Goal: Task Accomplishment & Management: Complete application form

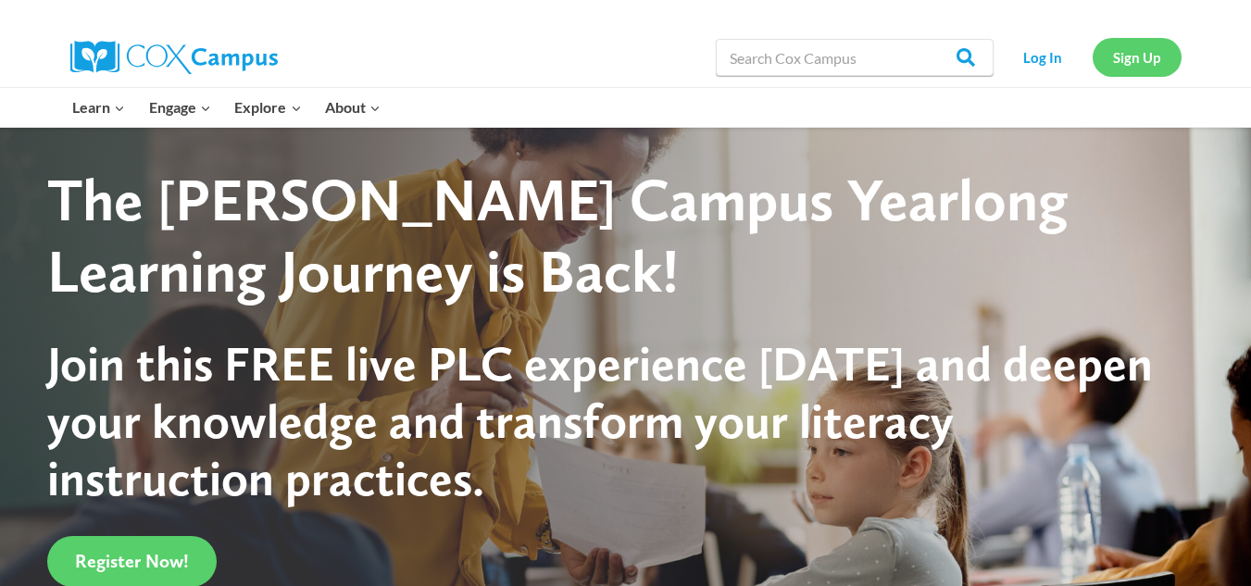
click at [1153, 50] on link "Sign Up" at bounding box center [1136, 57] width 89 height 38
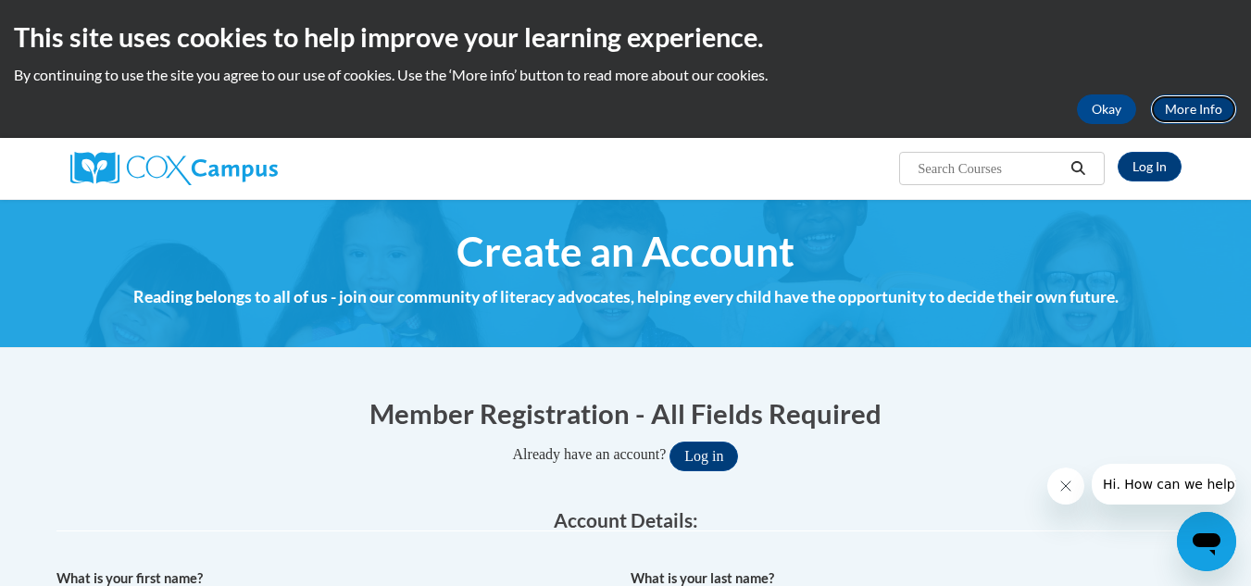
click at [1196, 107] on link "More Info" at bounding box center [1193, 109] width 87 height 30
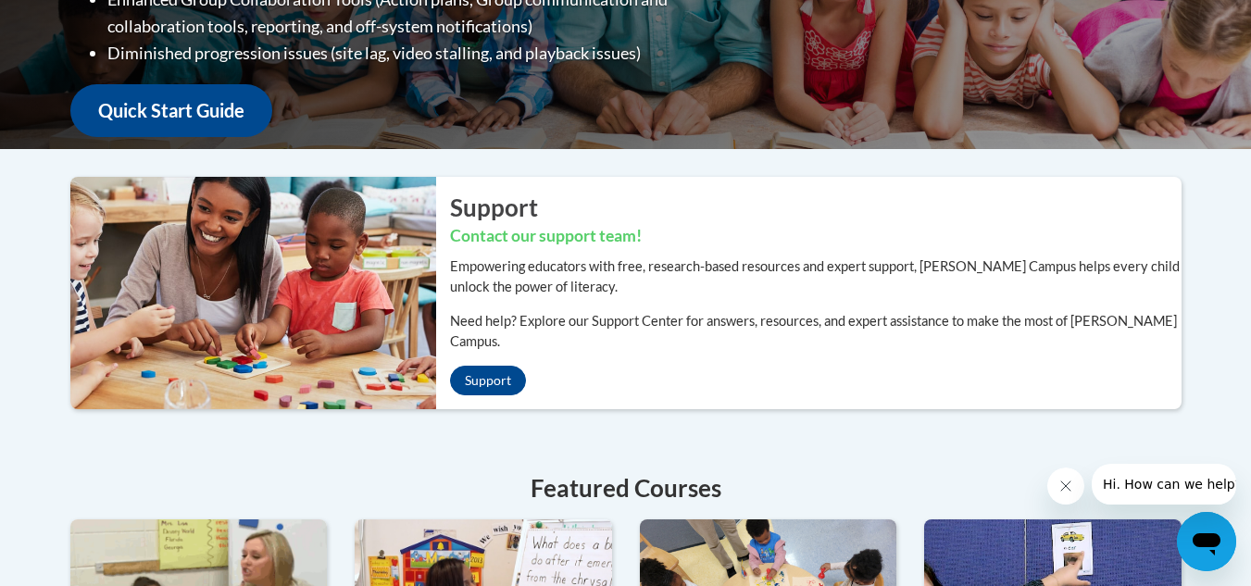
scroll to position [185, 0]
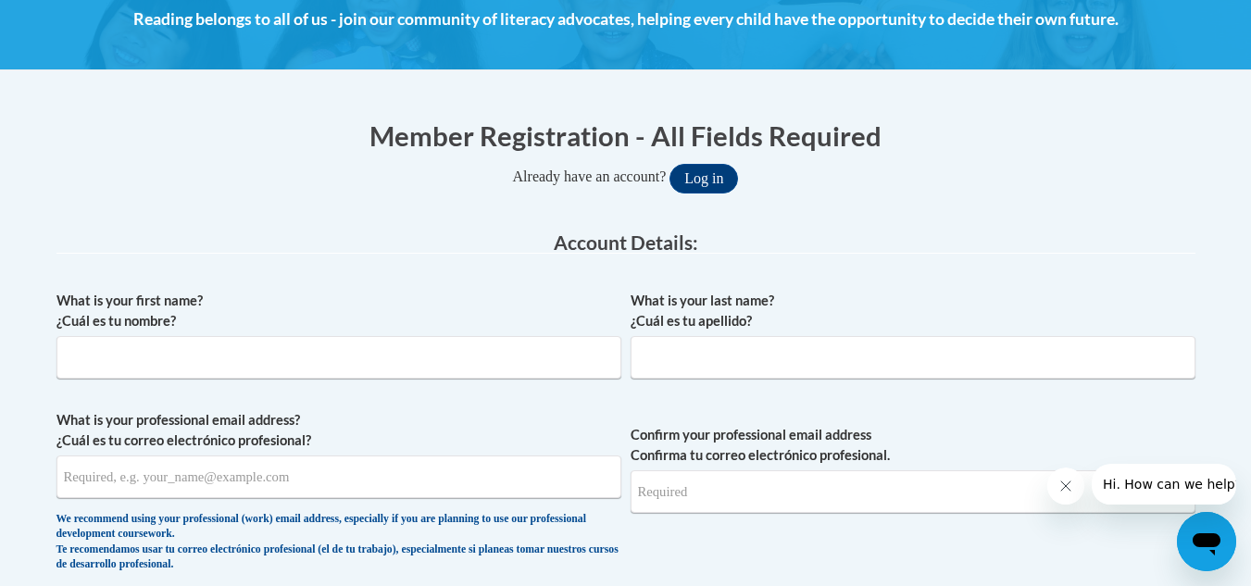
scroll to position [463, 0]
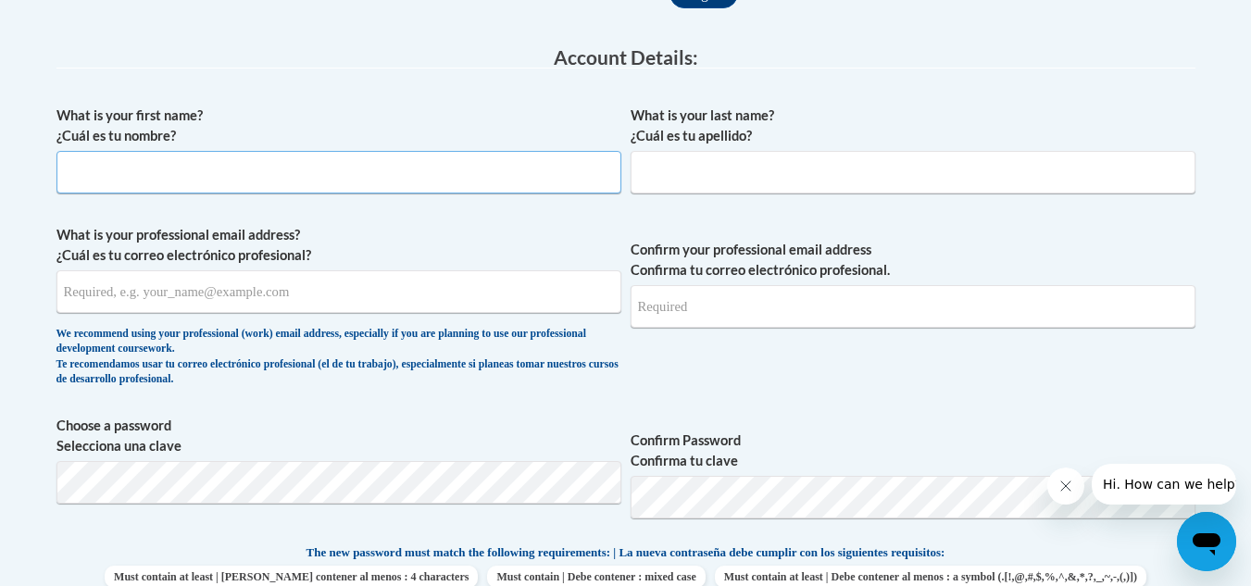
click at [191, 158] on input "What is your first name? ¿Cuál es tu nombre?" at bounding box center [338, 172] width 565 height 43
type input "[PERSON_NAME]"
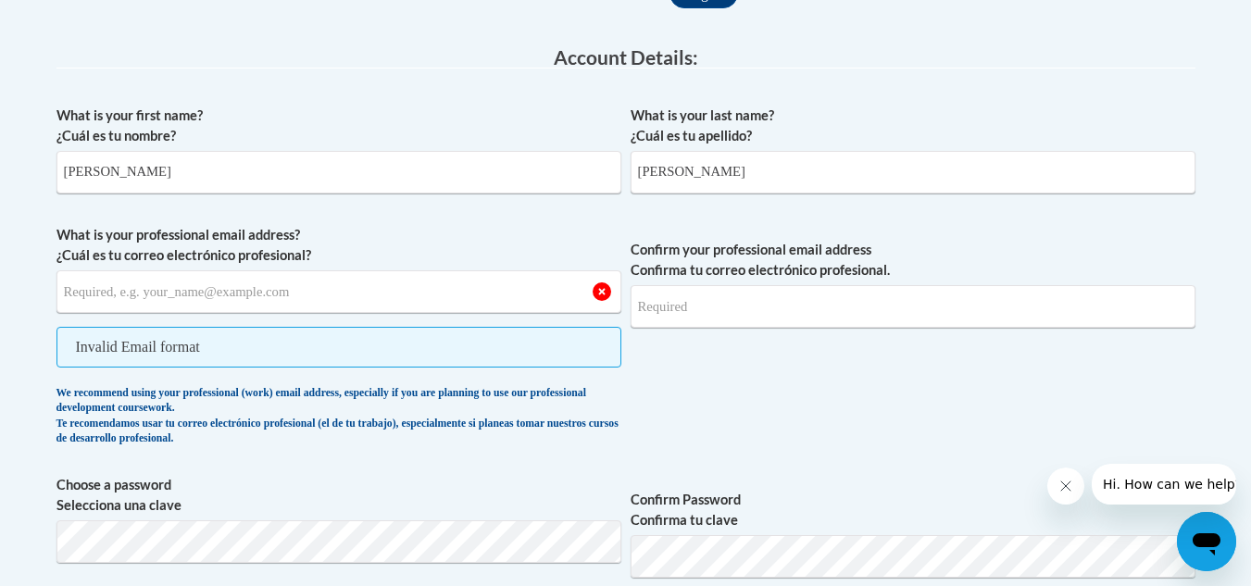
drag, startPoint x: 70, startPoint y: 46, endPoint x: 91, endPoint y: 12, distance: 39.9
click at [70, 47] on legend "Account Details:" at bounding box center [625, 57] width 1139 height 21
